Goal: Task Accomplishment & Management: Complete application form

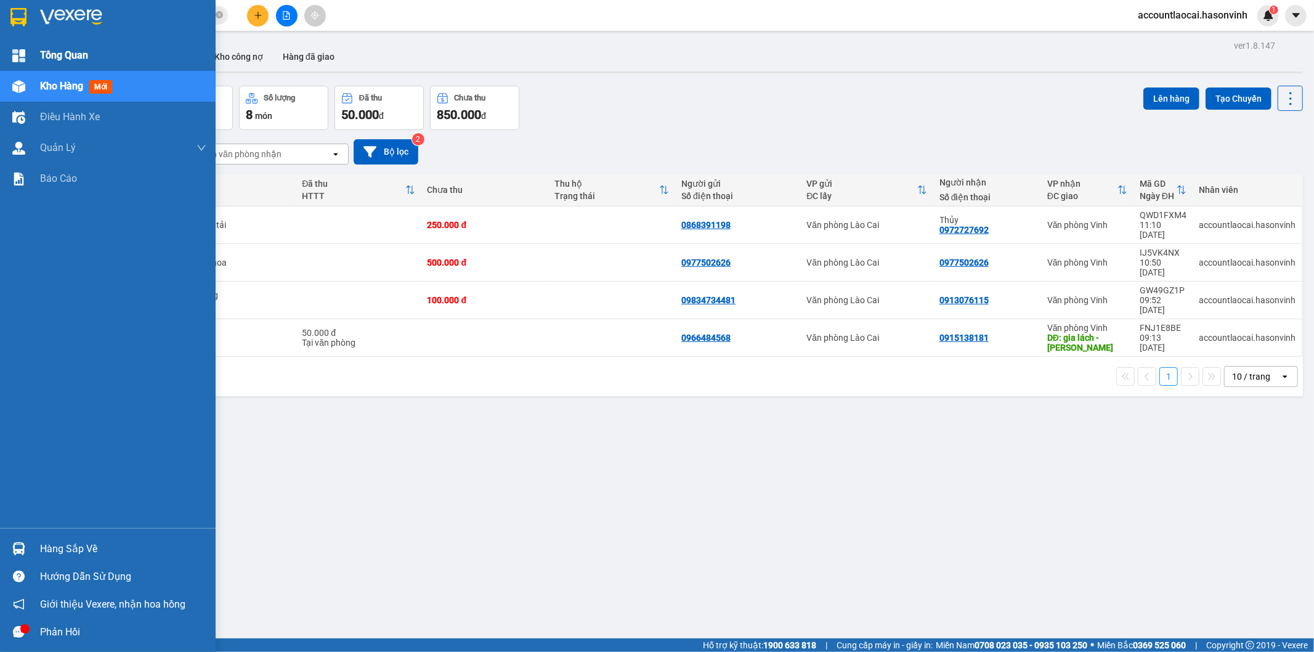
click at [65, 56] on span "Tổng Quan" at bounding box center [64, 54] width 48 height 15
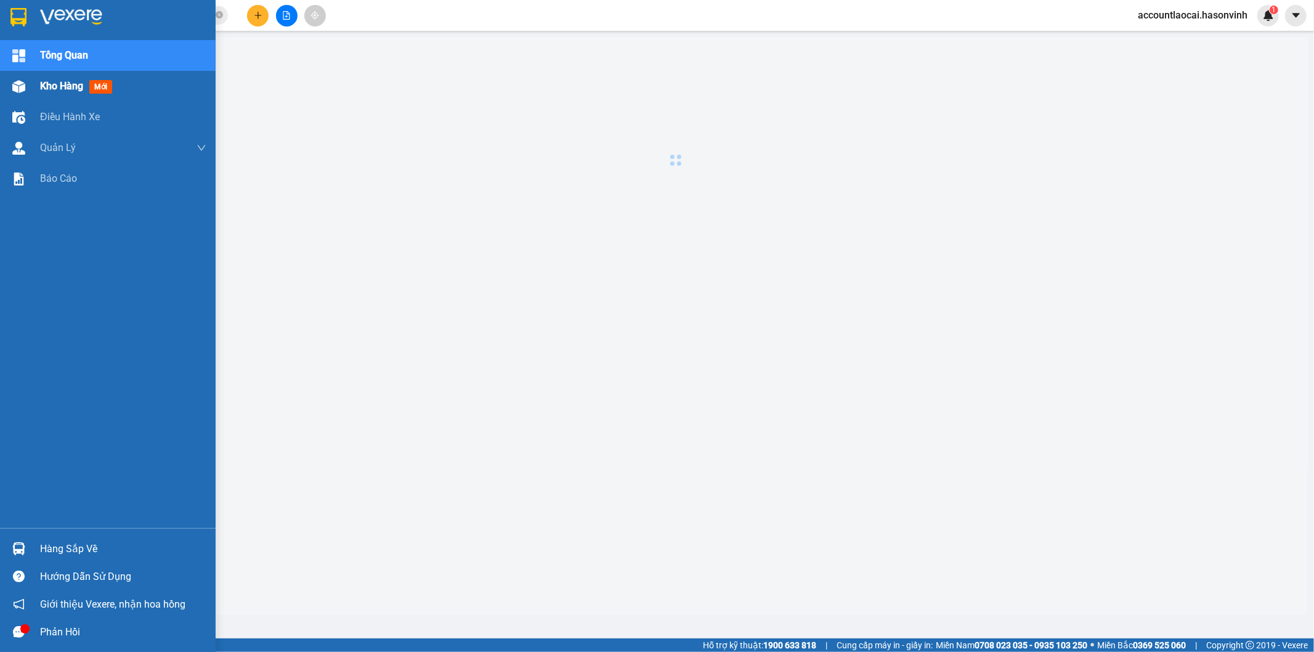
click at [54, 84] on span "Kho hàng" at bounding box center [61, 86] width 43 height 12
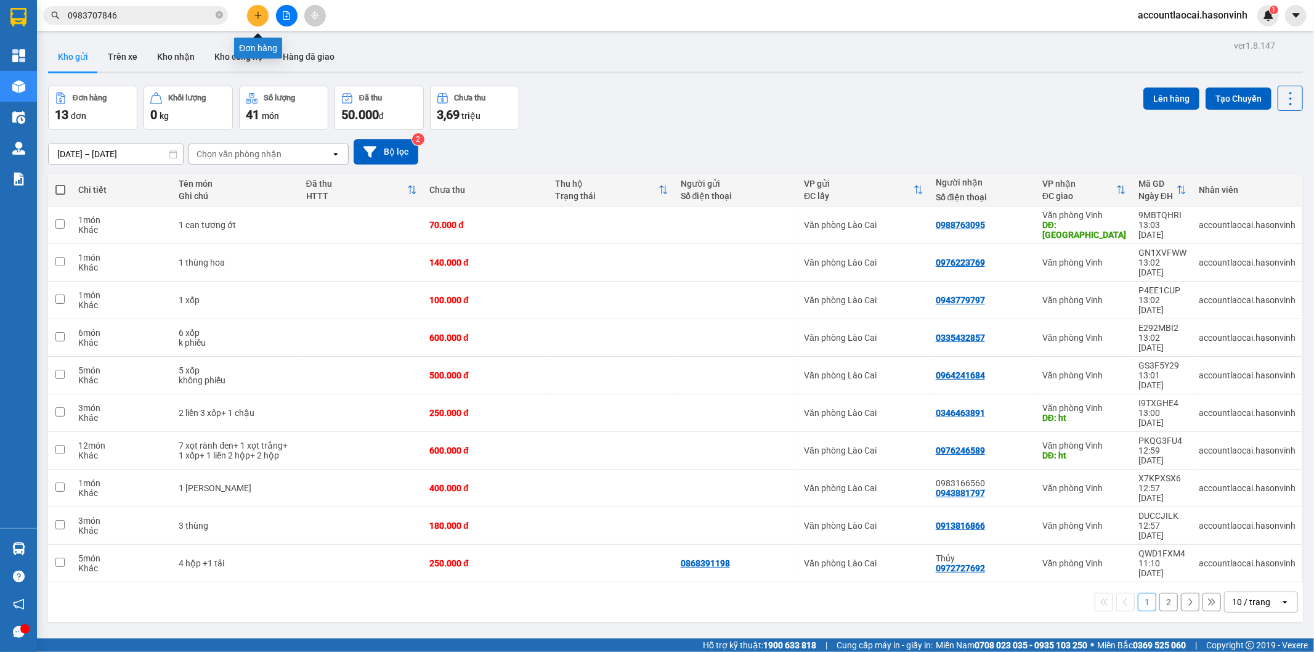
click at [259, 18] on icon "plus" at bounding box center [258, 15] width 9 height 9
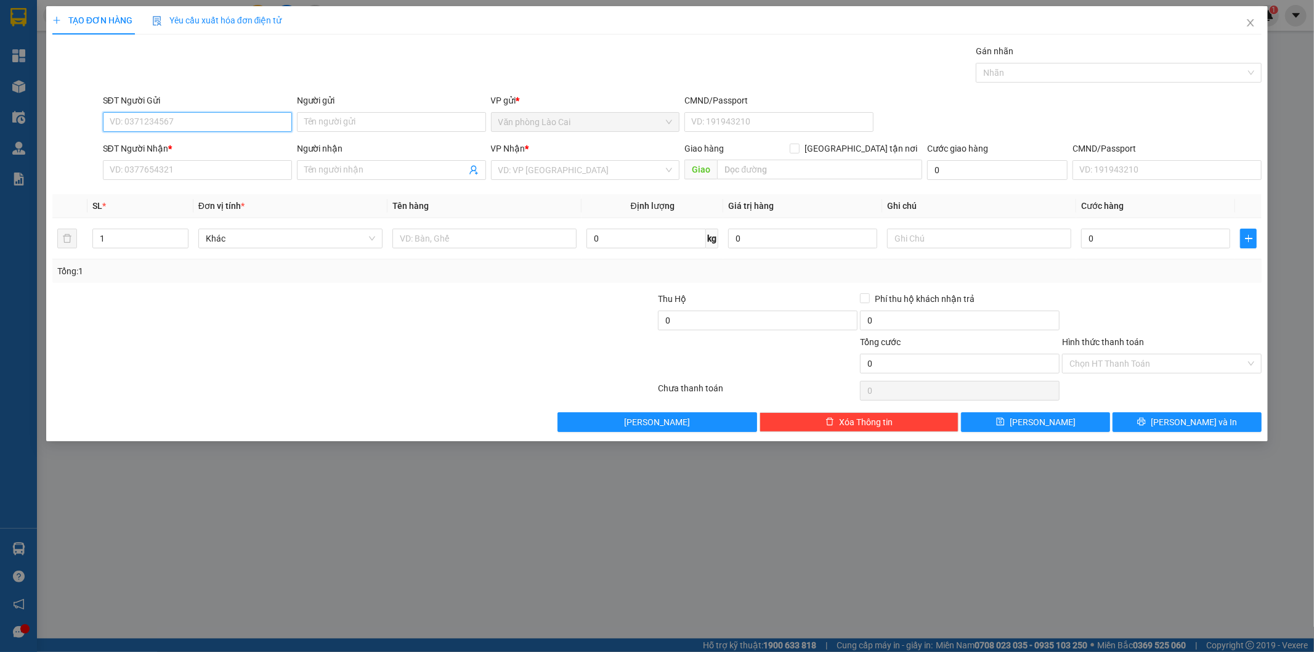
click at [183, 118] on input "SĐT Người Gửi" at bounding box center [197, 122] width 189 height 20
click at [183, 118] on input "100" at bounding box center [197, 122] width 189 height 20
click at [180, 142] on div "0868966100" at bounding box center [197, 147] width 174 height 14
type input "0868966100"
type input "0979718242"
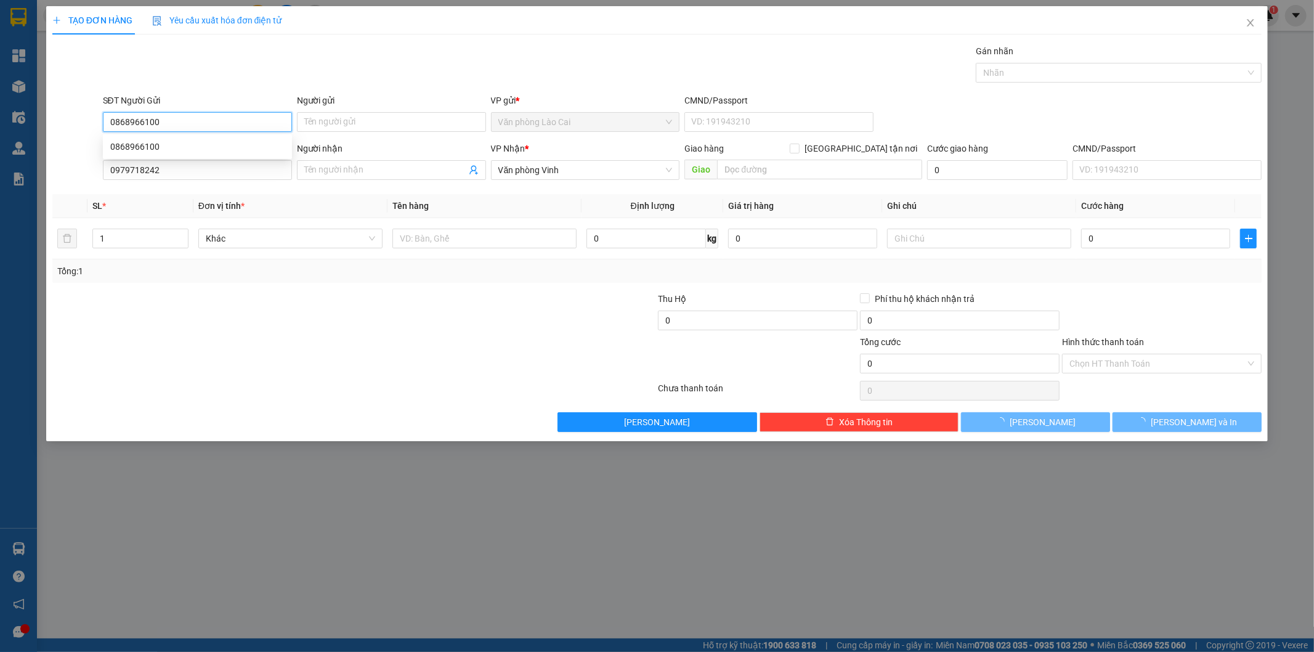
type input "120.000"
type input "0868966100"
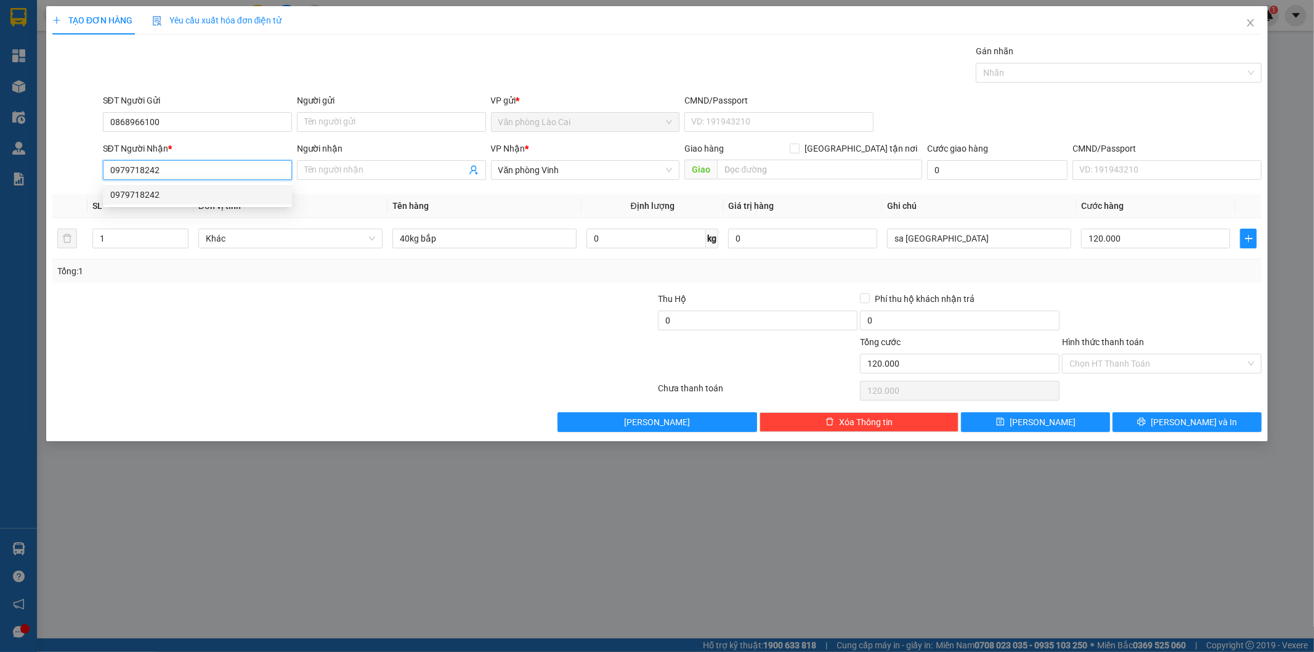
drag, startPoint x: 152, startPoint y: 180, endPoint x: 104, endPoint y: 184, distance: 48.2
click at [103, 184] on body "Kết quả tìm kiếm ( 142 ) Bộ lọc Ngày tạo đơn gần nhất Mã ĐH Trạng thái Món hàng…" at bounding box center [657, 326] width 1314 height 652
click at [149, 203] on div "0979718242" at bounding box center [197, 195] width 189 height 20
click at [234, 276] on div "Tổng: 1" at bounding box center [282, 271] width 450 height 14
click at [1056, 417] on button "[PERSON_NAME]" at bounding box center [1035, 422] width 149 height 20
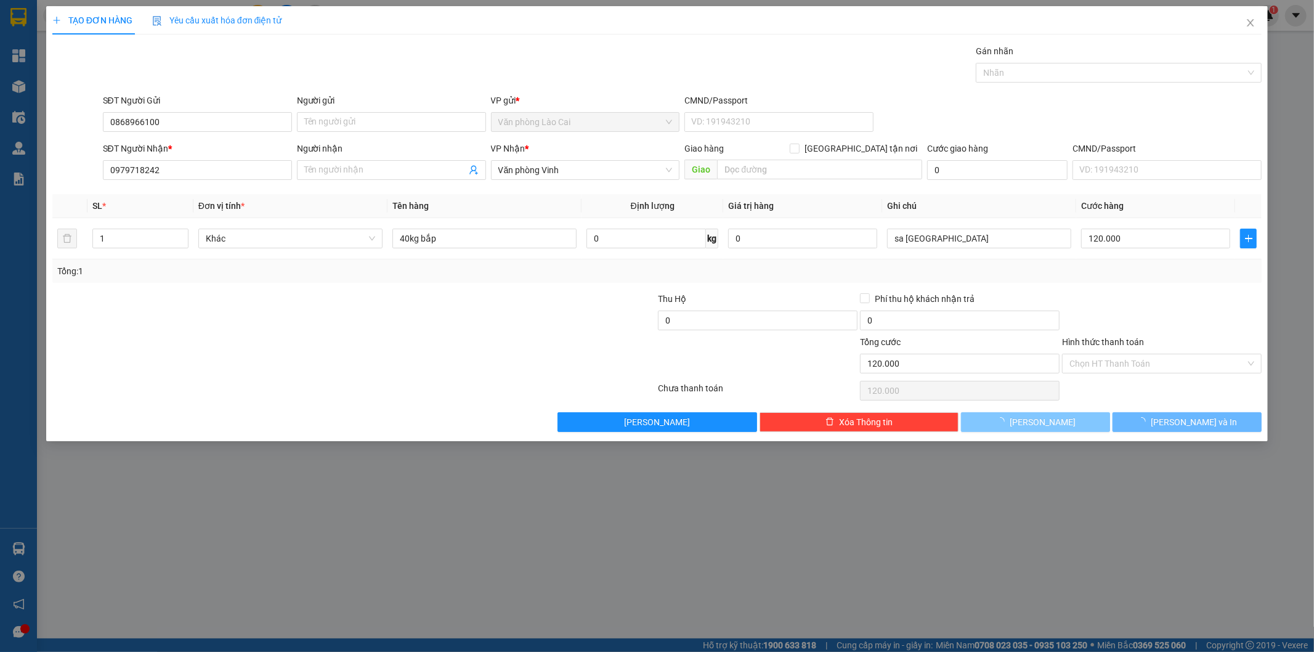
type input "0"
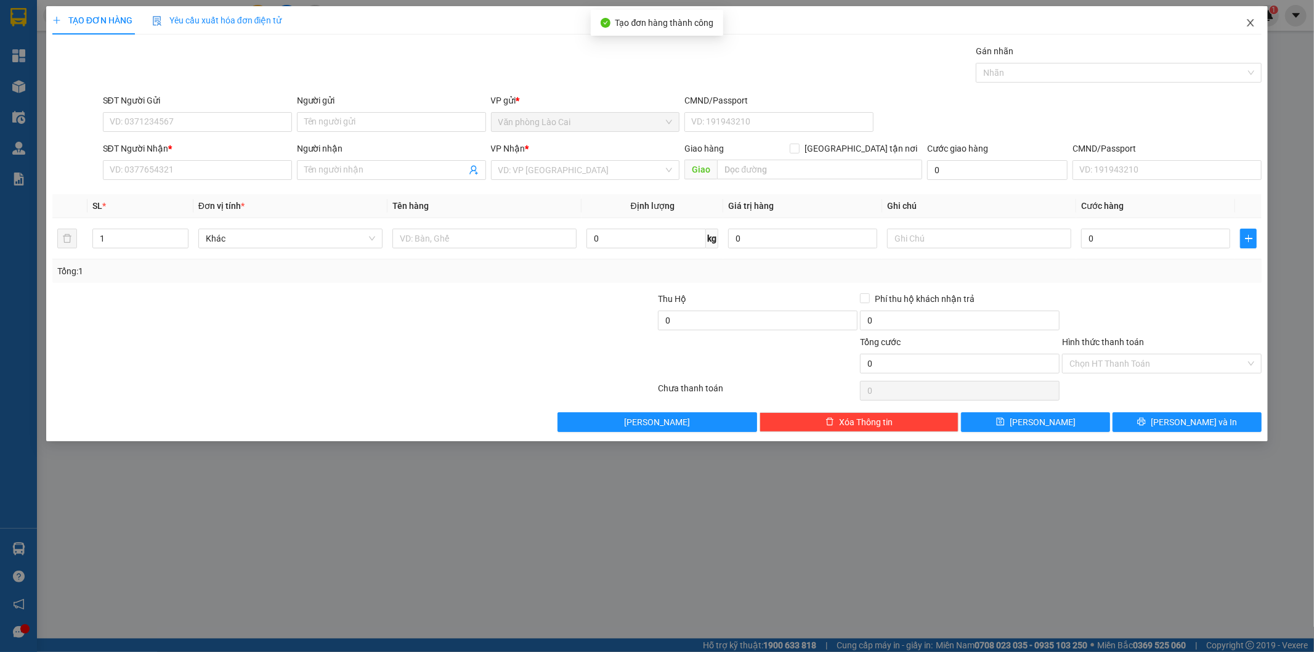
click at [1245, 23] on span "Close" at bounding box center [1251, 23] width 35 height 35
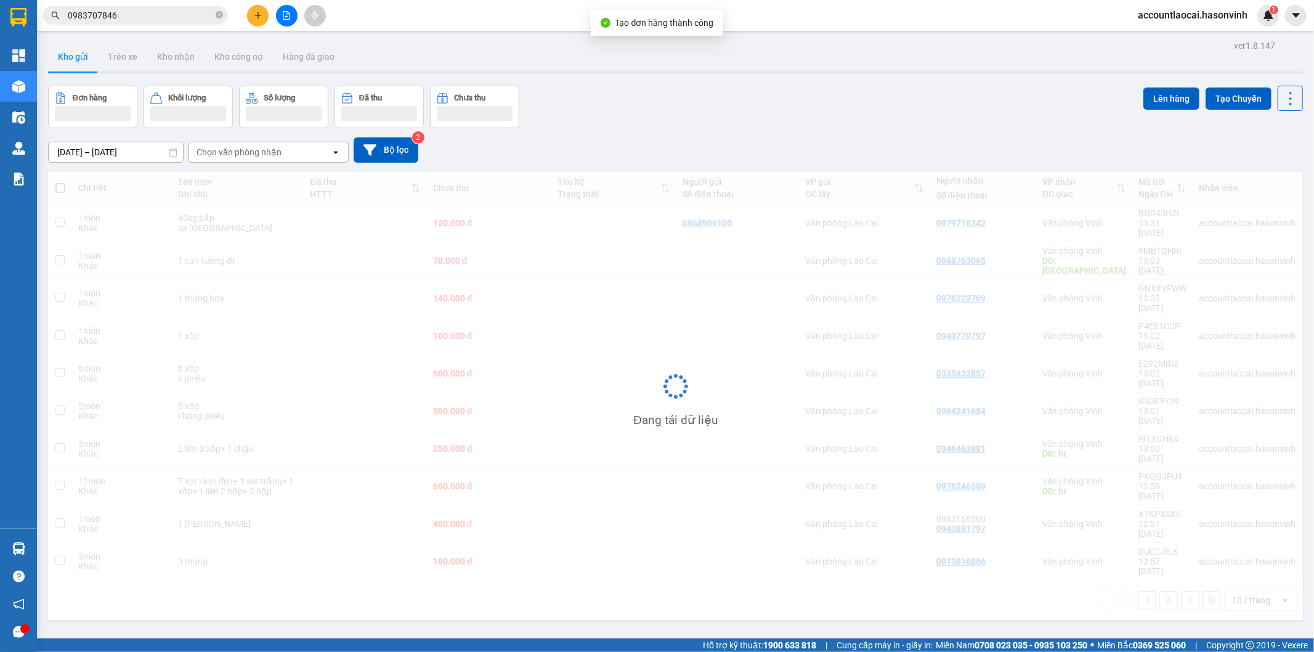
click at [1250, 22] on span "accountlaocai.hasonvinh" at bounding box center [1192, 14] width 129 height 15
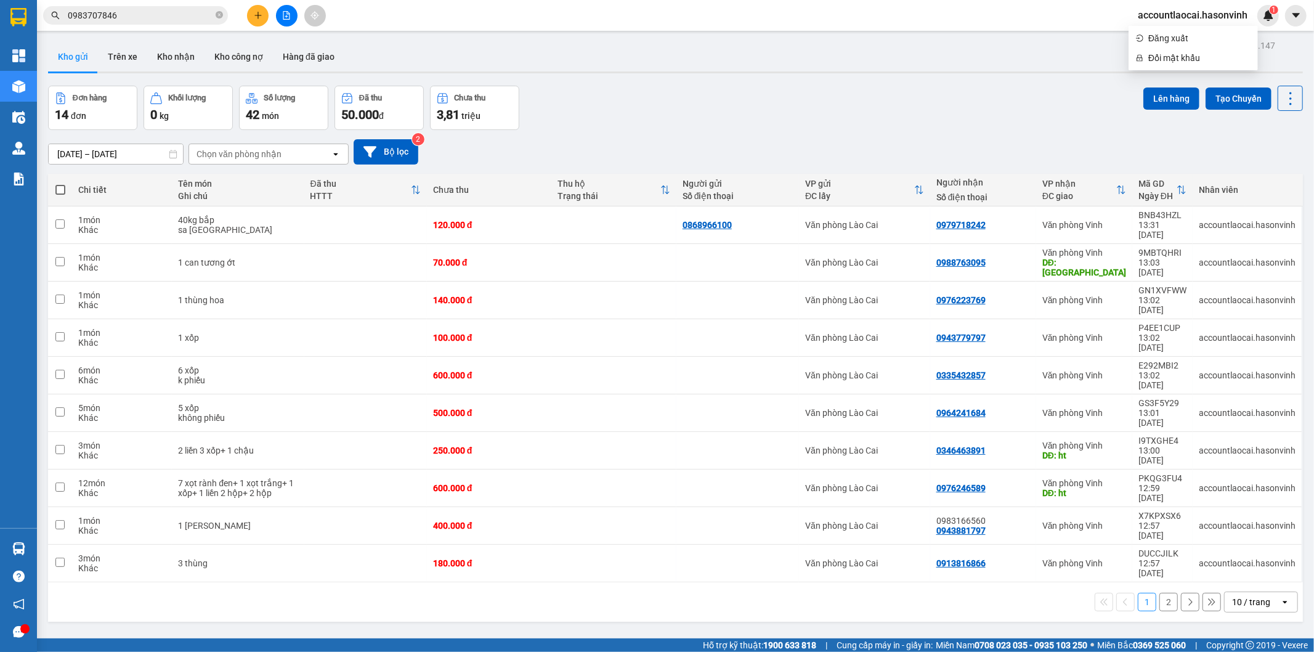
click at [57, 56] on button "Kho gửi" at bounding box center [73, 57] width 50 height 30
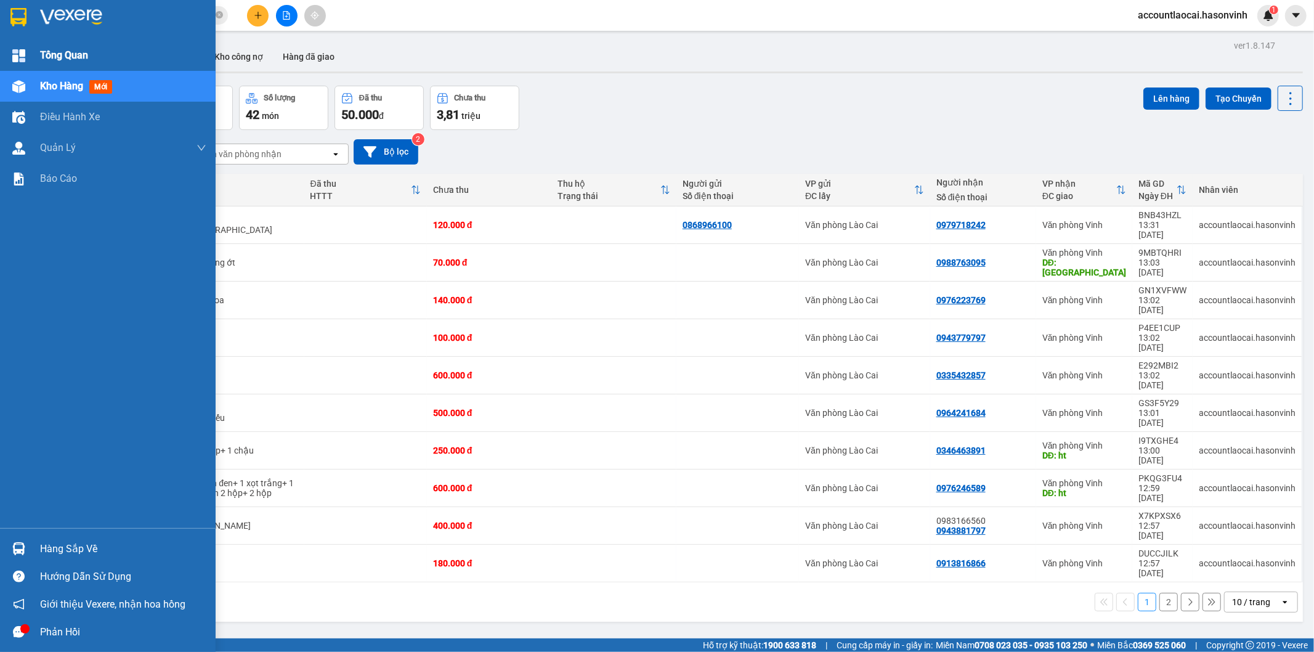
click at [53, 59] on span "Tổng Quan" at bounding box center [64, 54] width 48 height 15
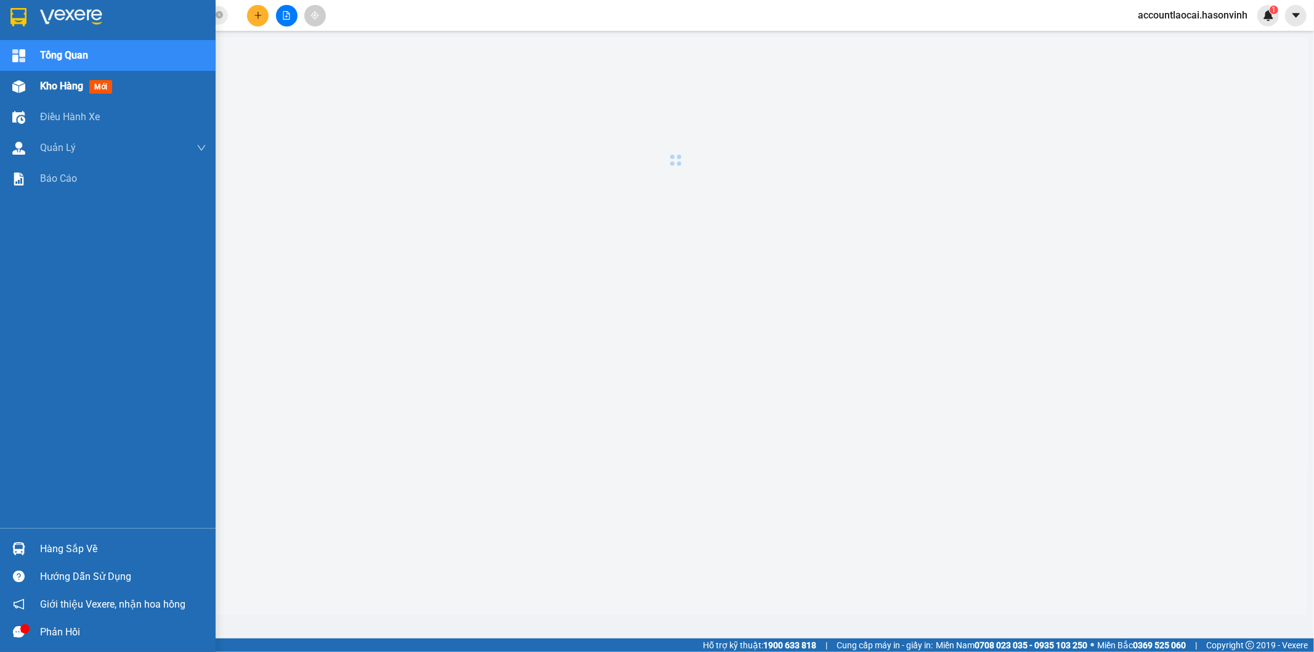
click at [51, 91] on span "Kho hàng" at bounding box center [61, 86] width 43 height 12
